Goal: Navigation & Orientation: Find specific page/section

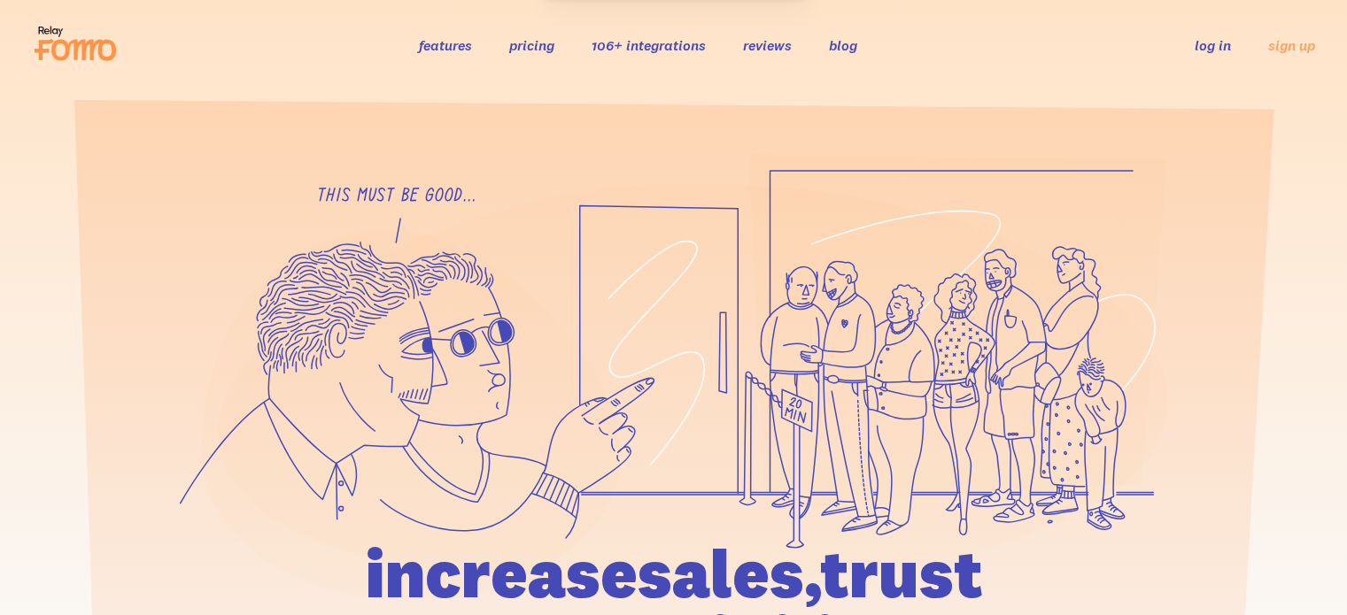
click at [1208, 43] on link "log in" at bounding box center [1213, 45] width 36 height 18
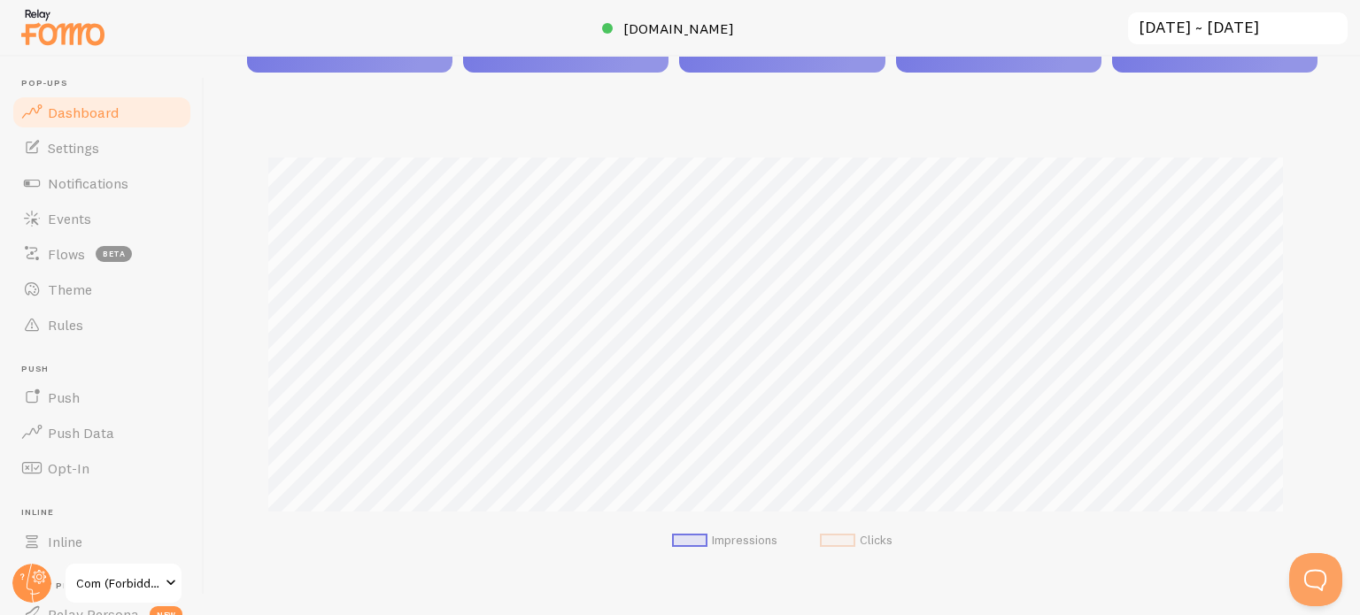
scroll to position [354, 0]
click at [83, 222] on span "Events" at bounding box center [69, 219] width 43 height 18
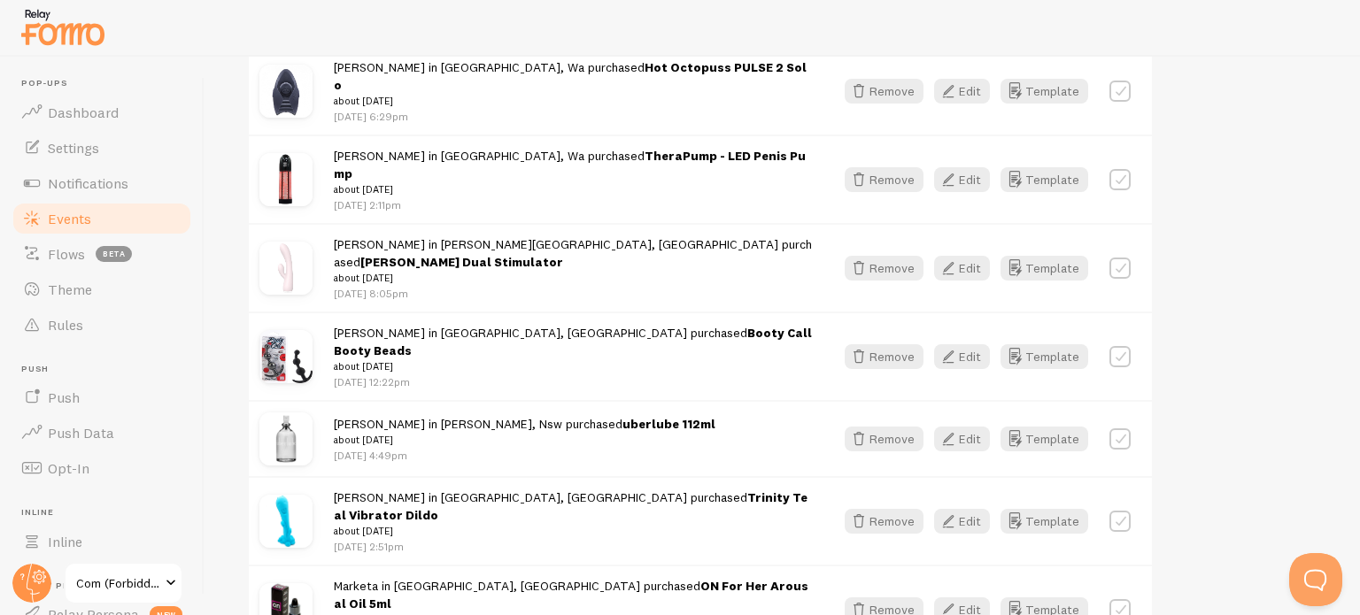
scroll to position [2388, 0]
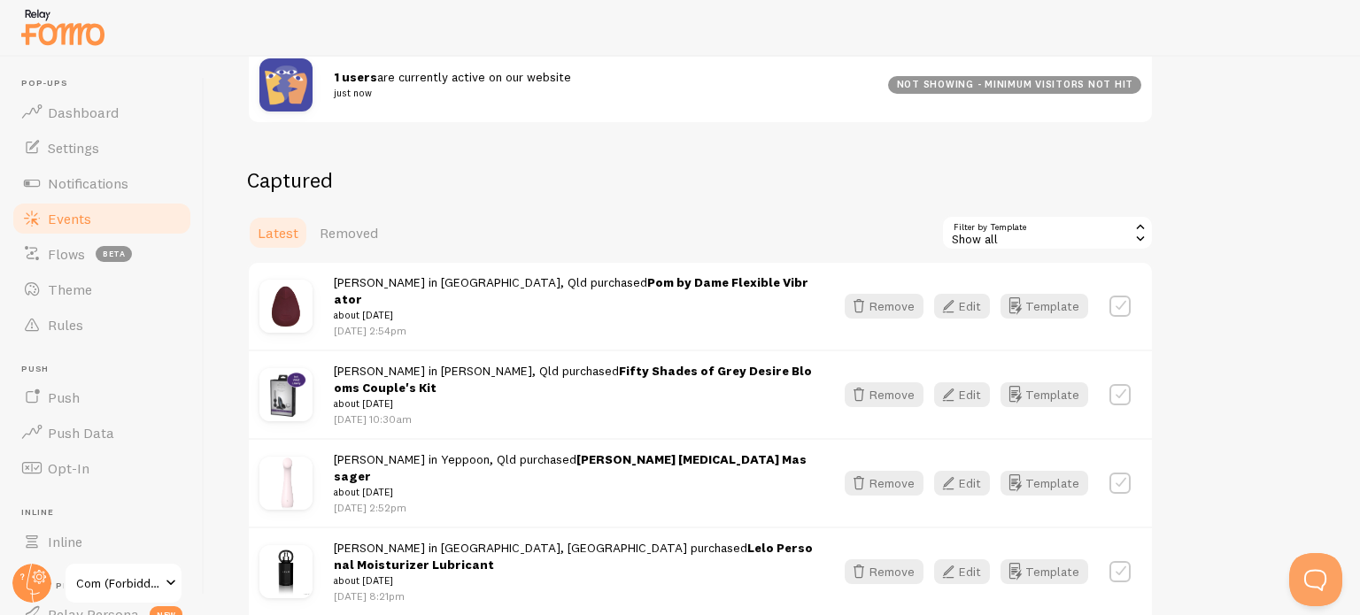
scroll to position [0, 0]
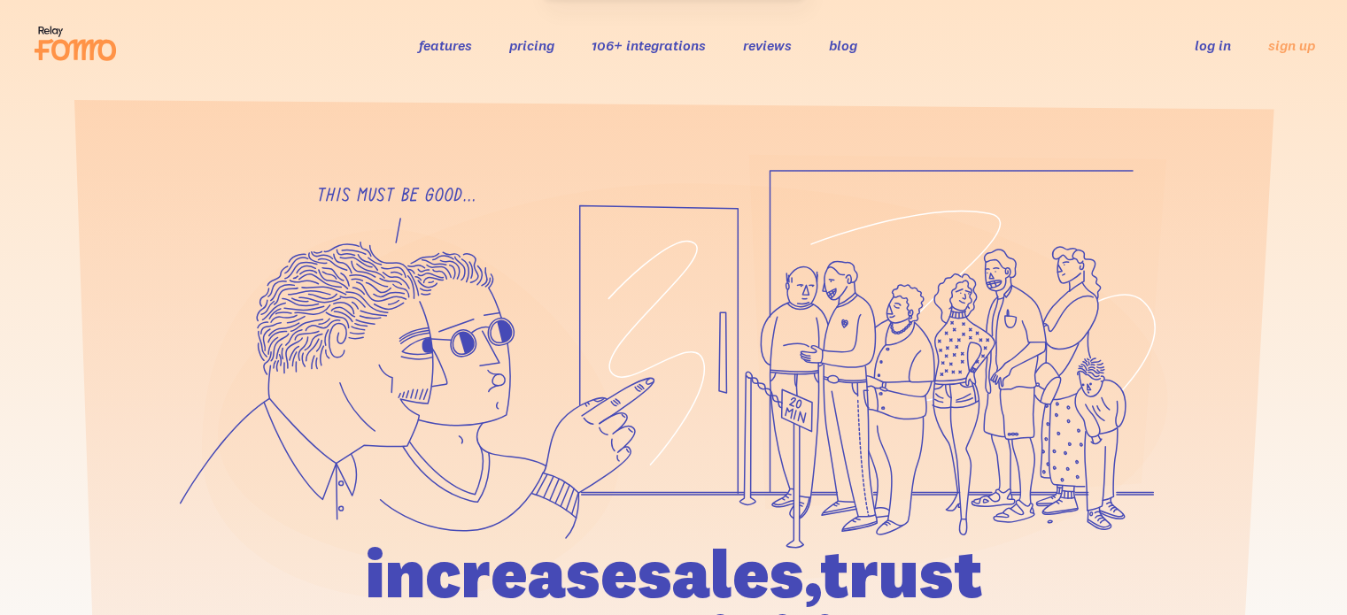
click at [1216, 43] on link "log in" at bounding box center [1213, 45] width 36 height 18
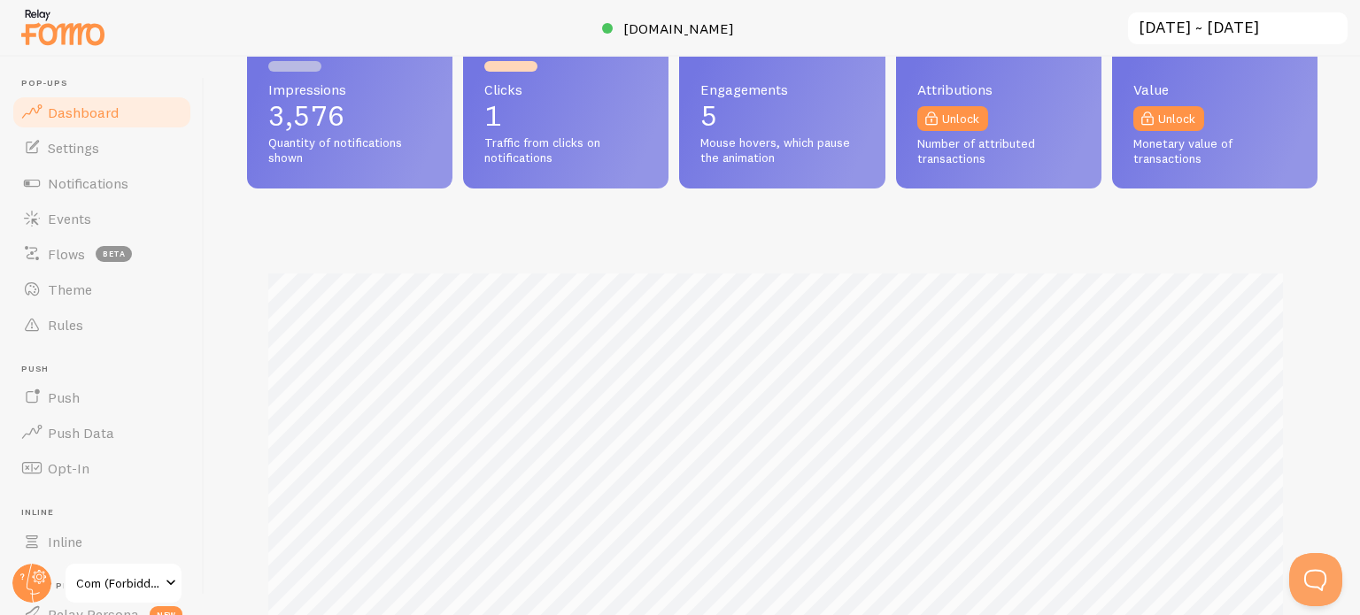
scroll to position [354, 0]
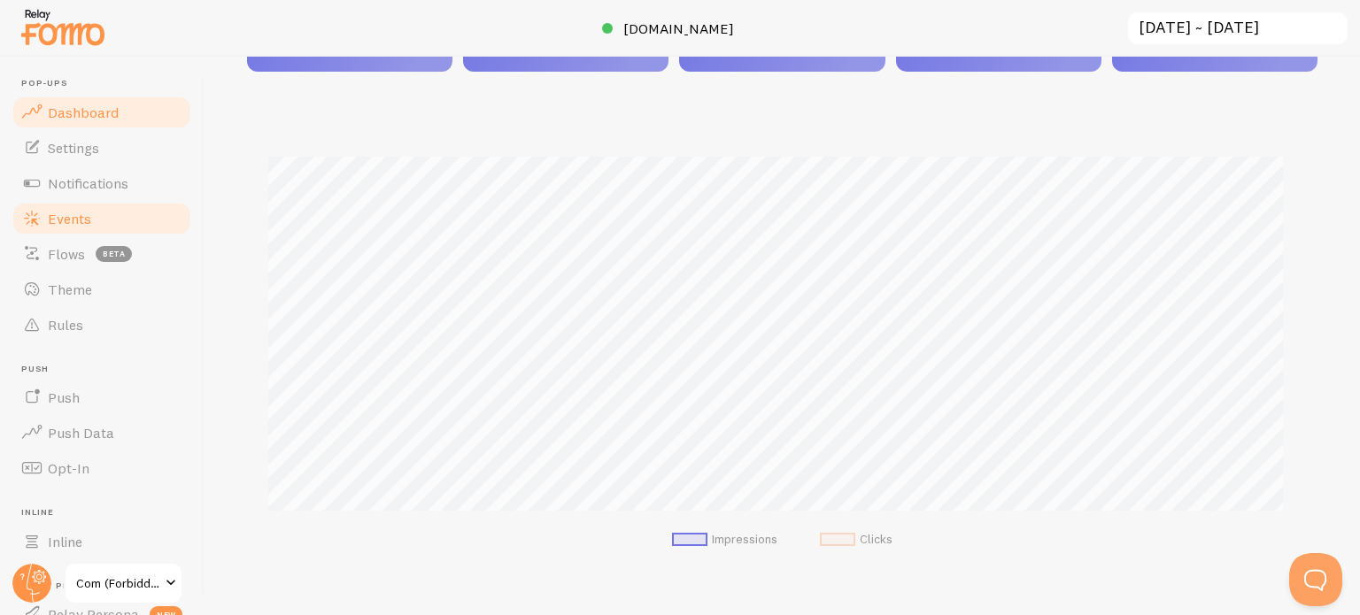
click at [74, 226] on span "Events" at bounding box center [69, 219] width 43 height 18
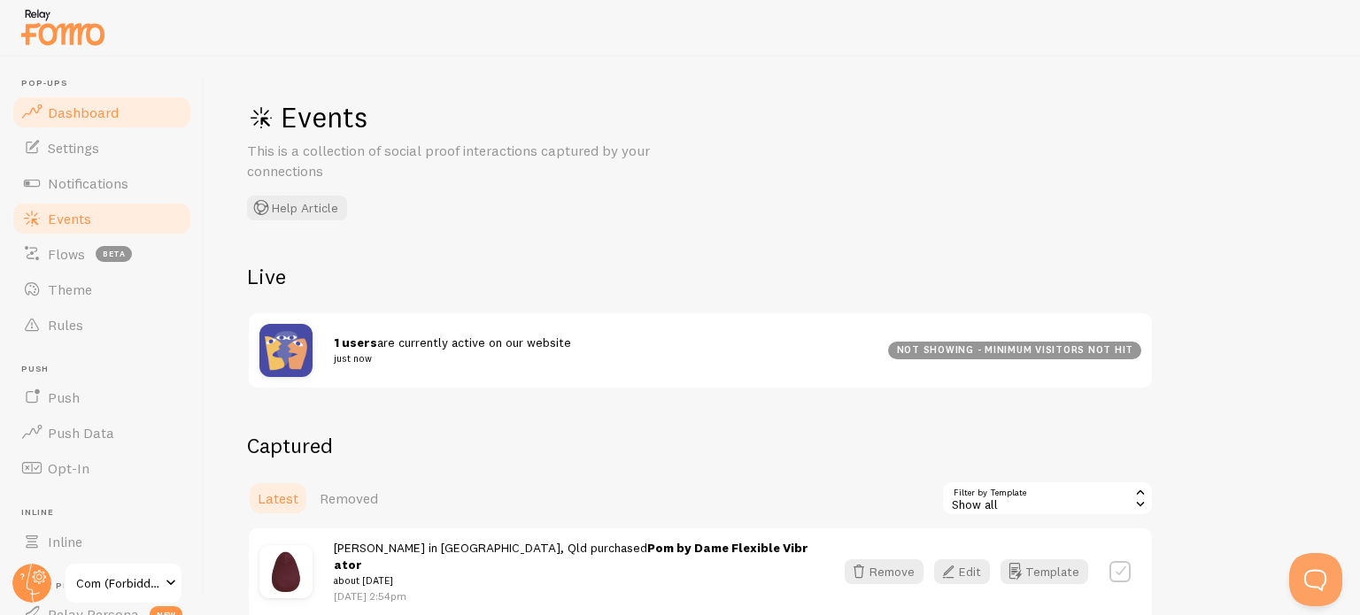
click at [95, 120] on span "Dashboard" at bounding box center [83, 113] width 71 height 18
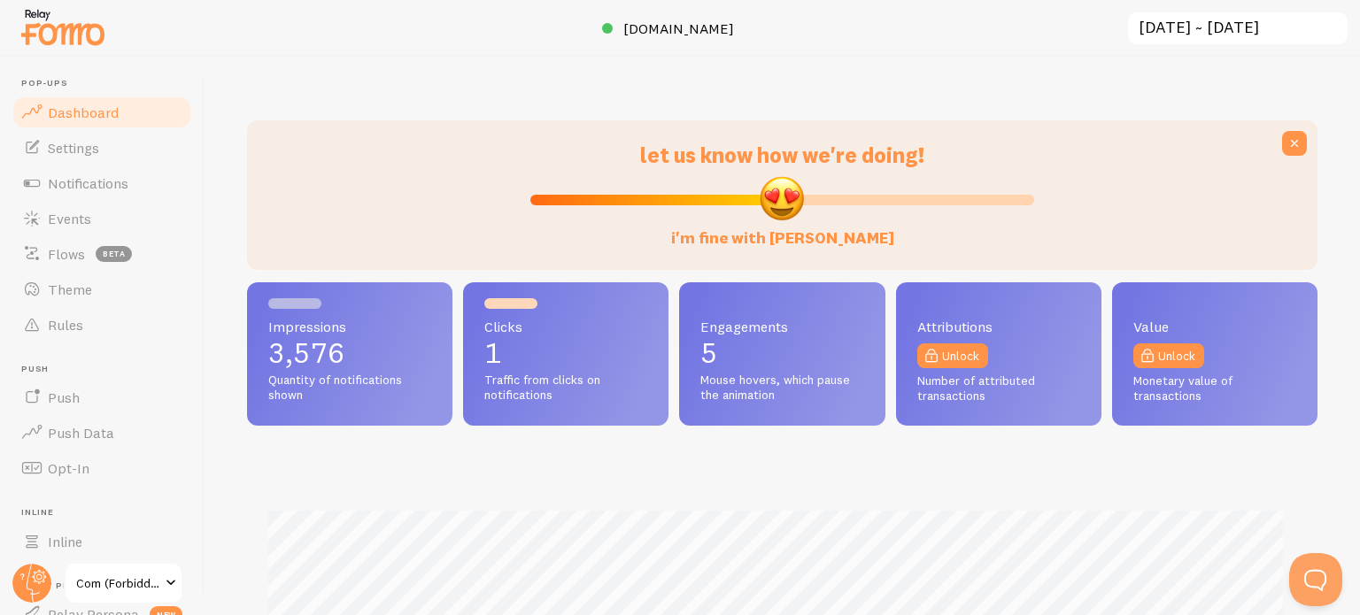
scroll to position [465, 1056]
